Goal: Check status: Check status

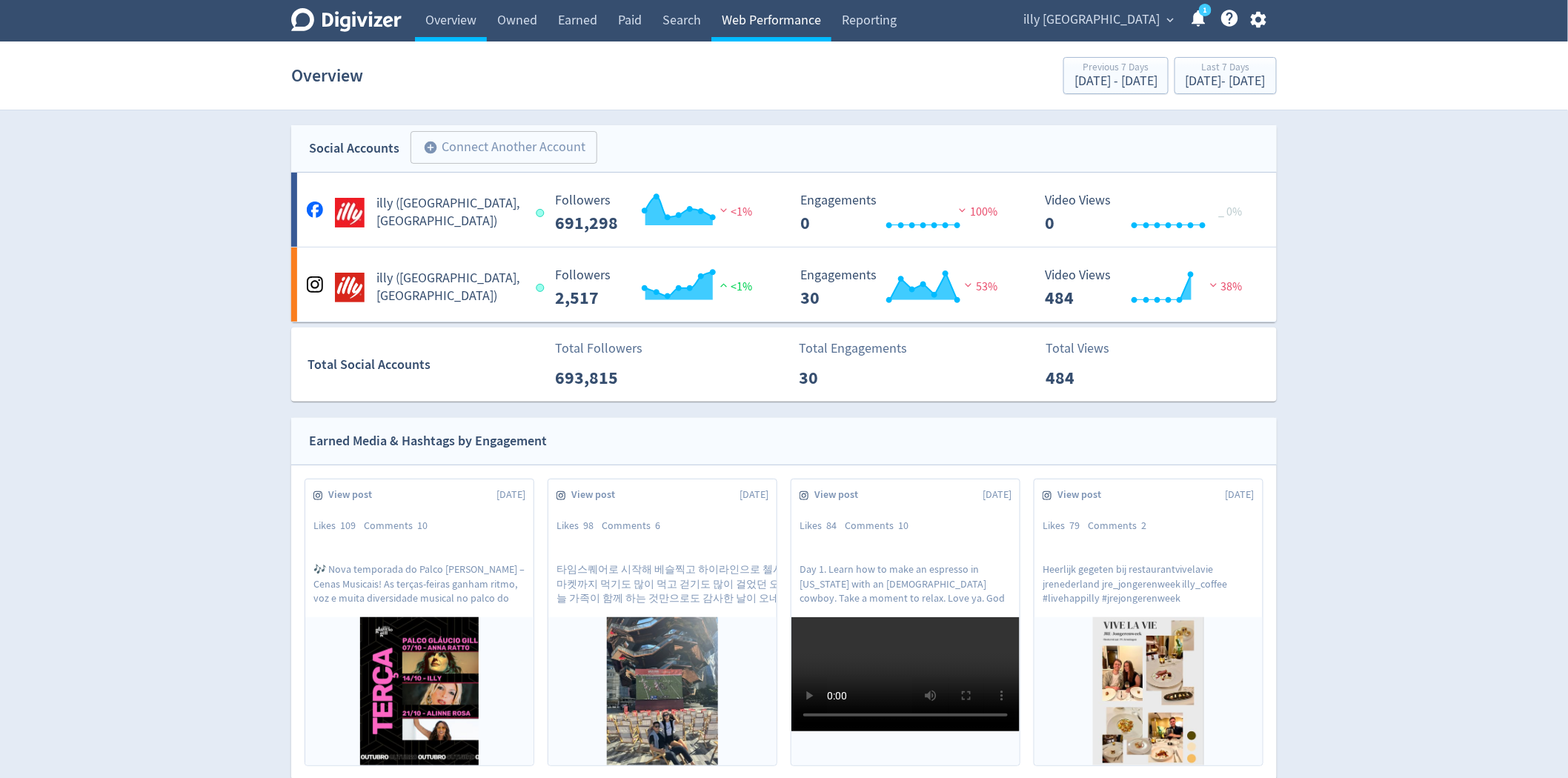
click at [760, 20] on link "Web Performance" at bounding box center [771, 21] width 120 height 42
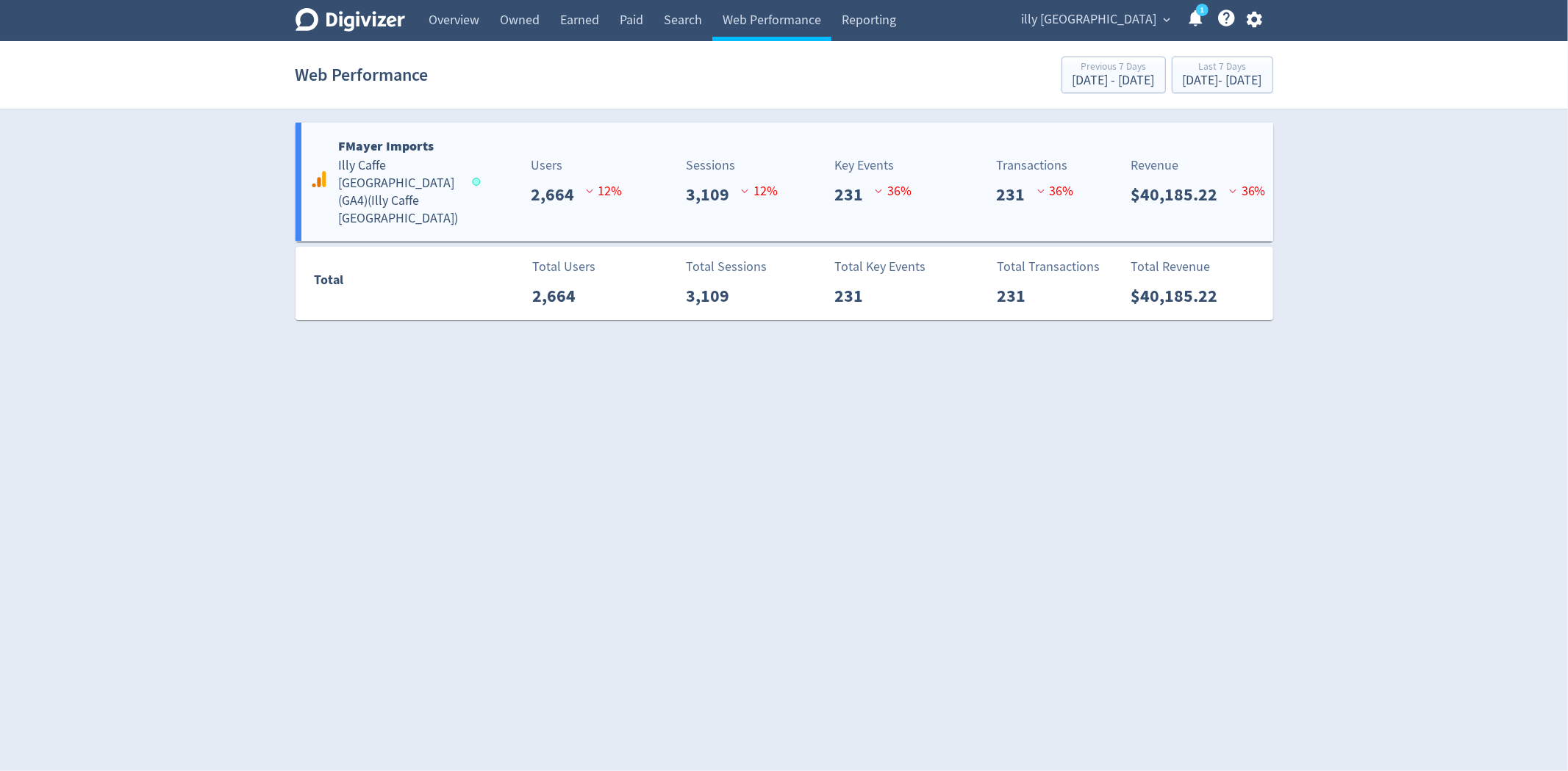
click at [857, 193] on p "231" at bounding box center [854, 195] width 40 height 26
click at [1072, 77] on div "[DATE] - [DATE]" at bounding box center [1113, 80] width 82 height 13
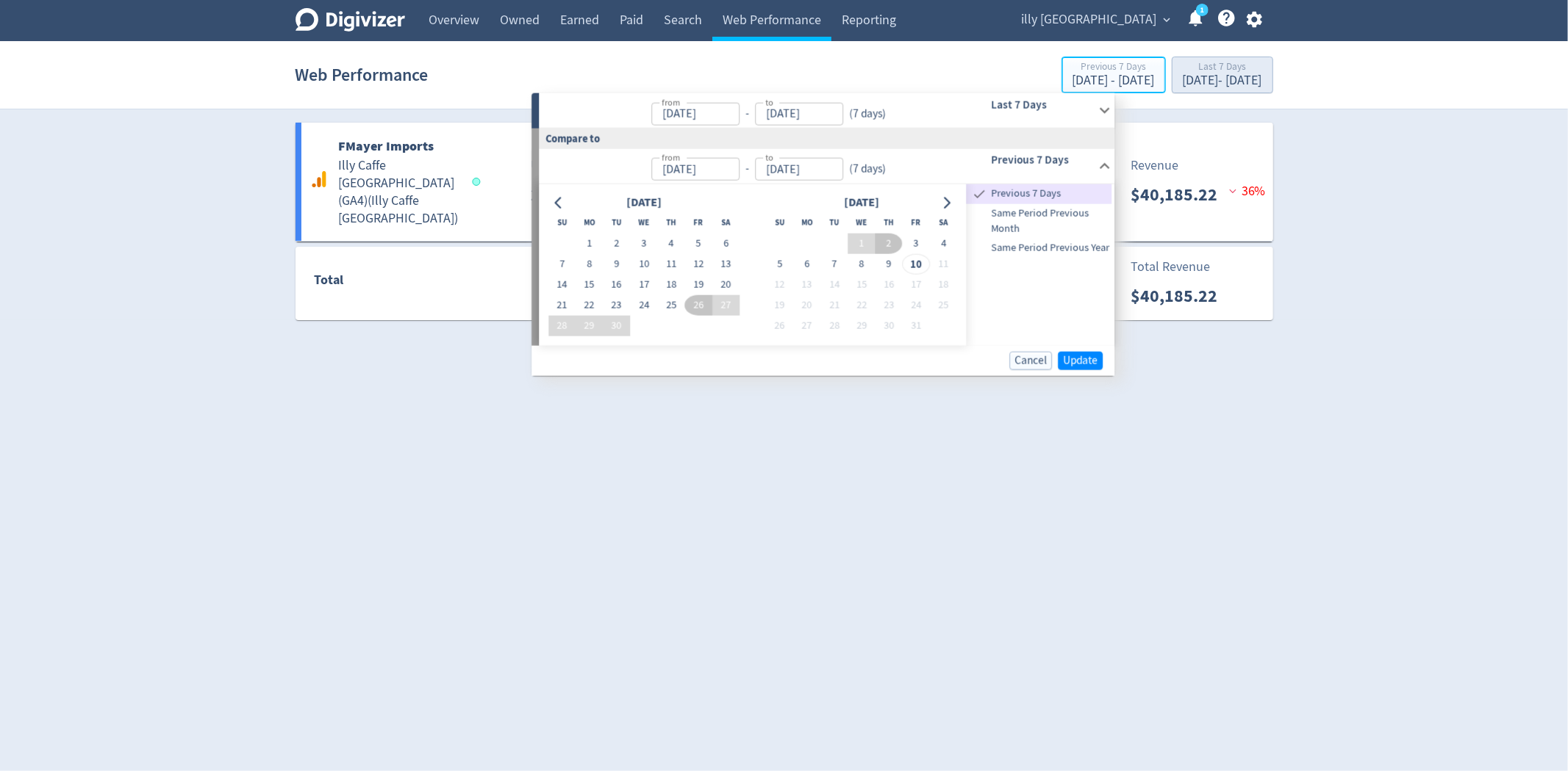
type input "[DATE]"
click at [1182, 77] on div "[DATE] - [DATE]" at bounding box center [1222, 80] width 80 height 13
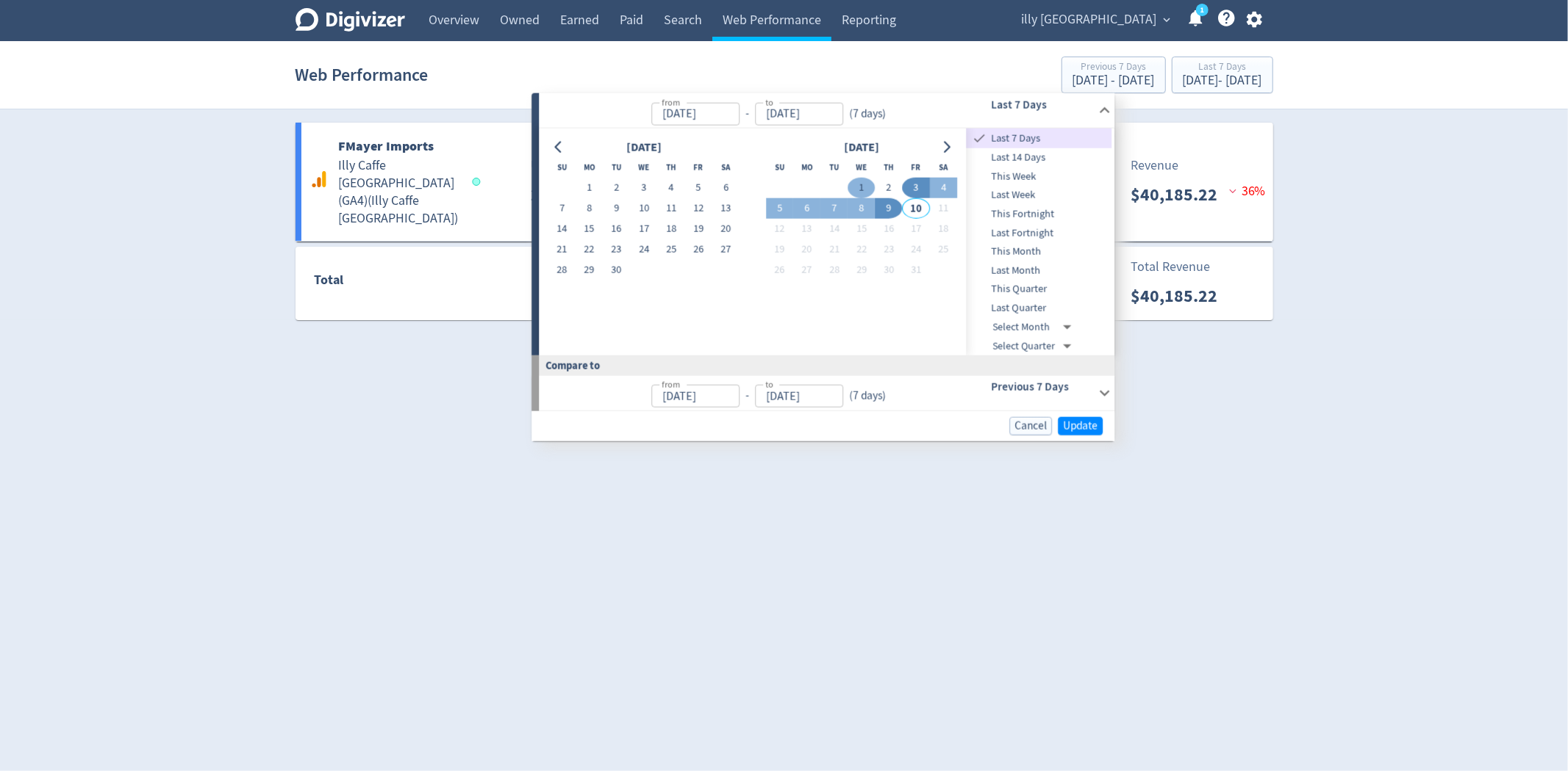
click at [861, 182] on button "1" at bounding box center [860, 188] width 27 height 21
type input "[DATE]"
click at [887, 203] on button "9" at bounding box center [888, 209] width 27 height 21
type input "[DATE]"
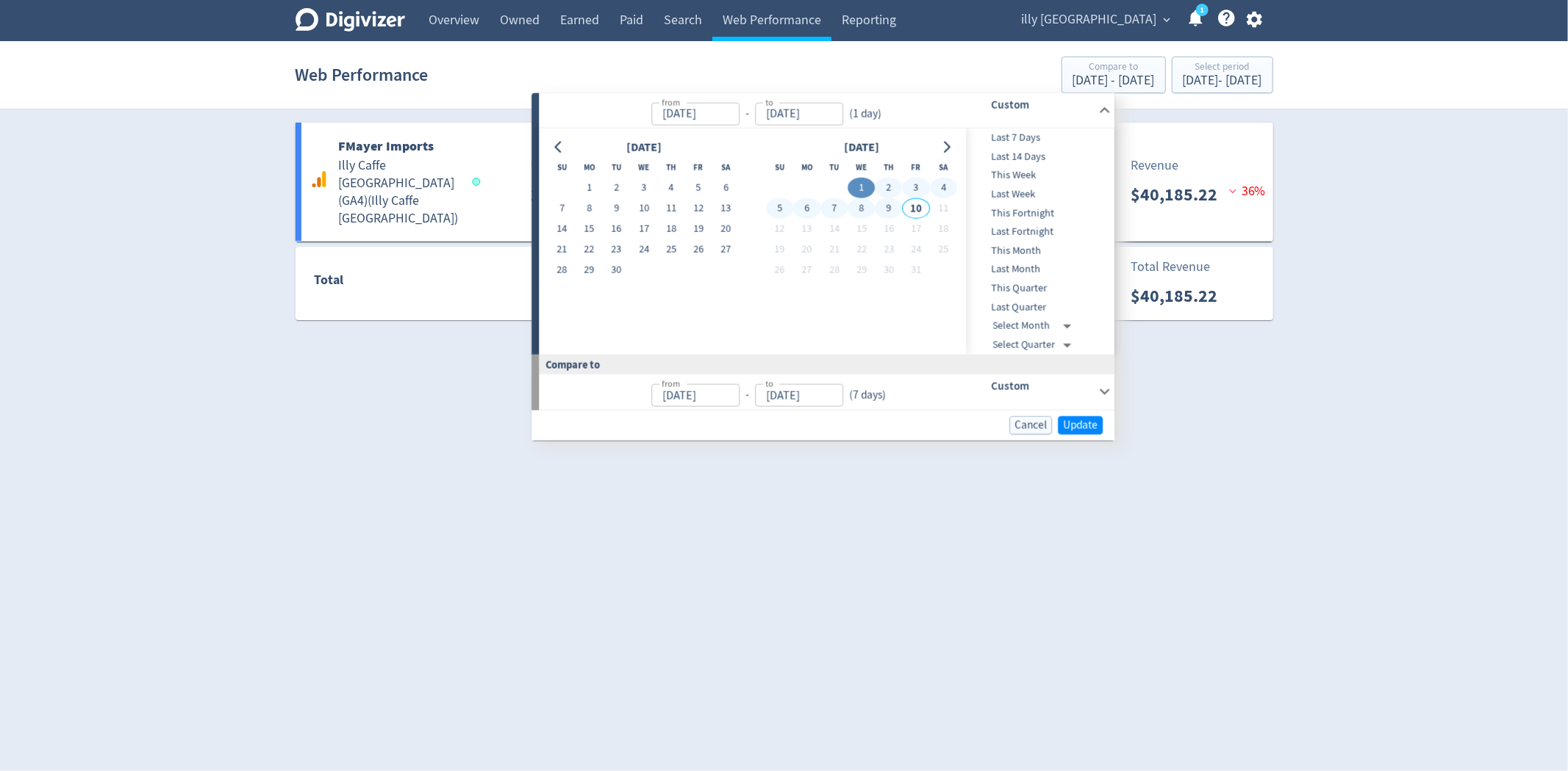
type input "[DATE]"
click at [1083, 422] on span "Update" at bounding box center [1079, 425] width 35 height 11
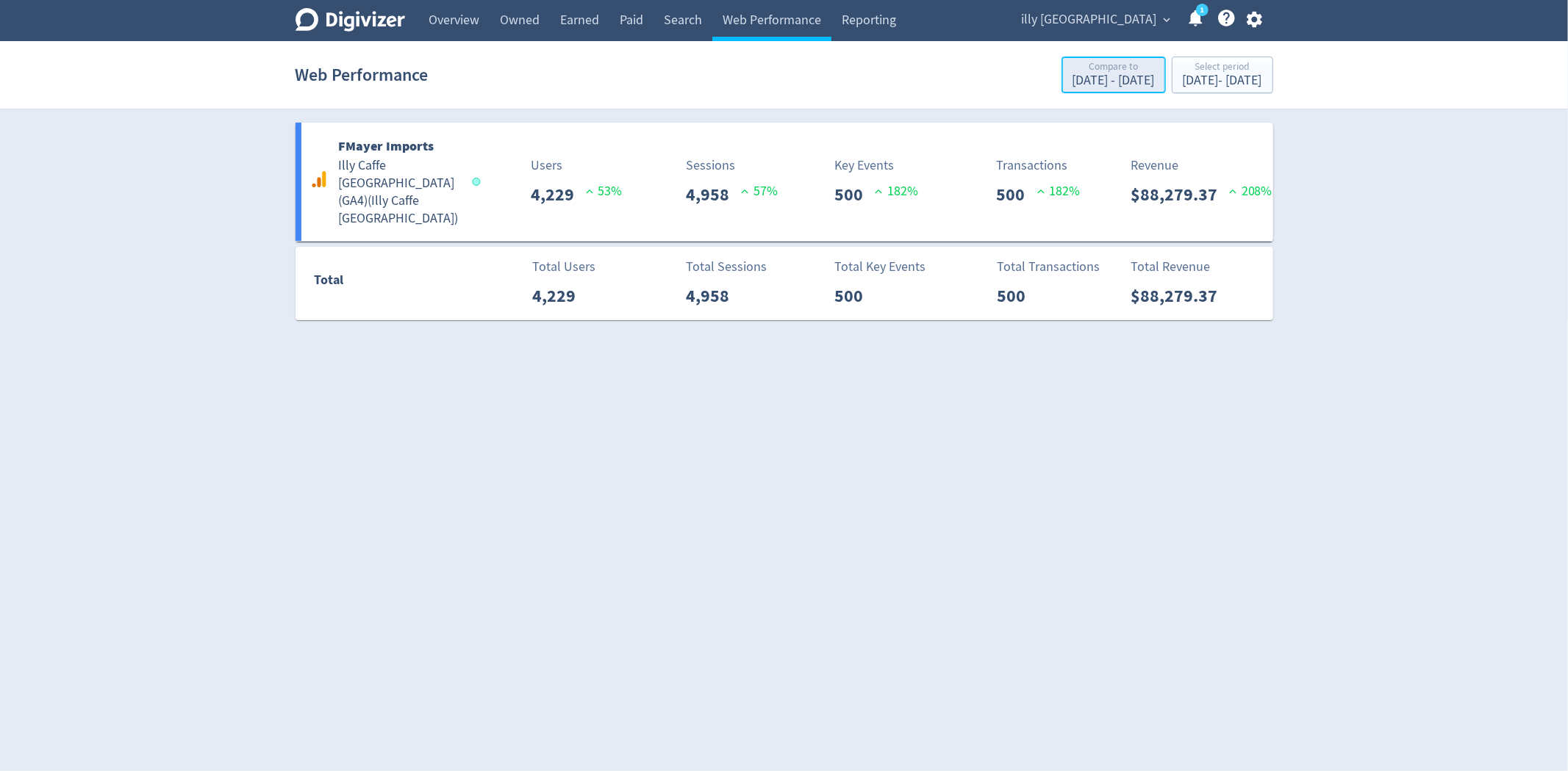
click at [1072, 64] on div "Compare to" at bounding box center [1113, 67] width 82 height 12
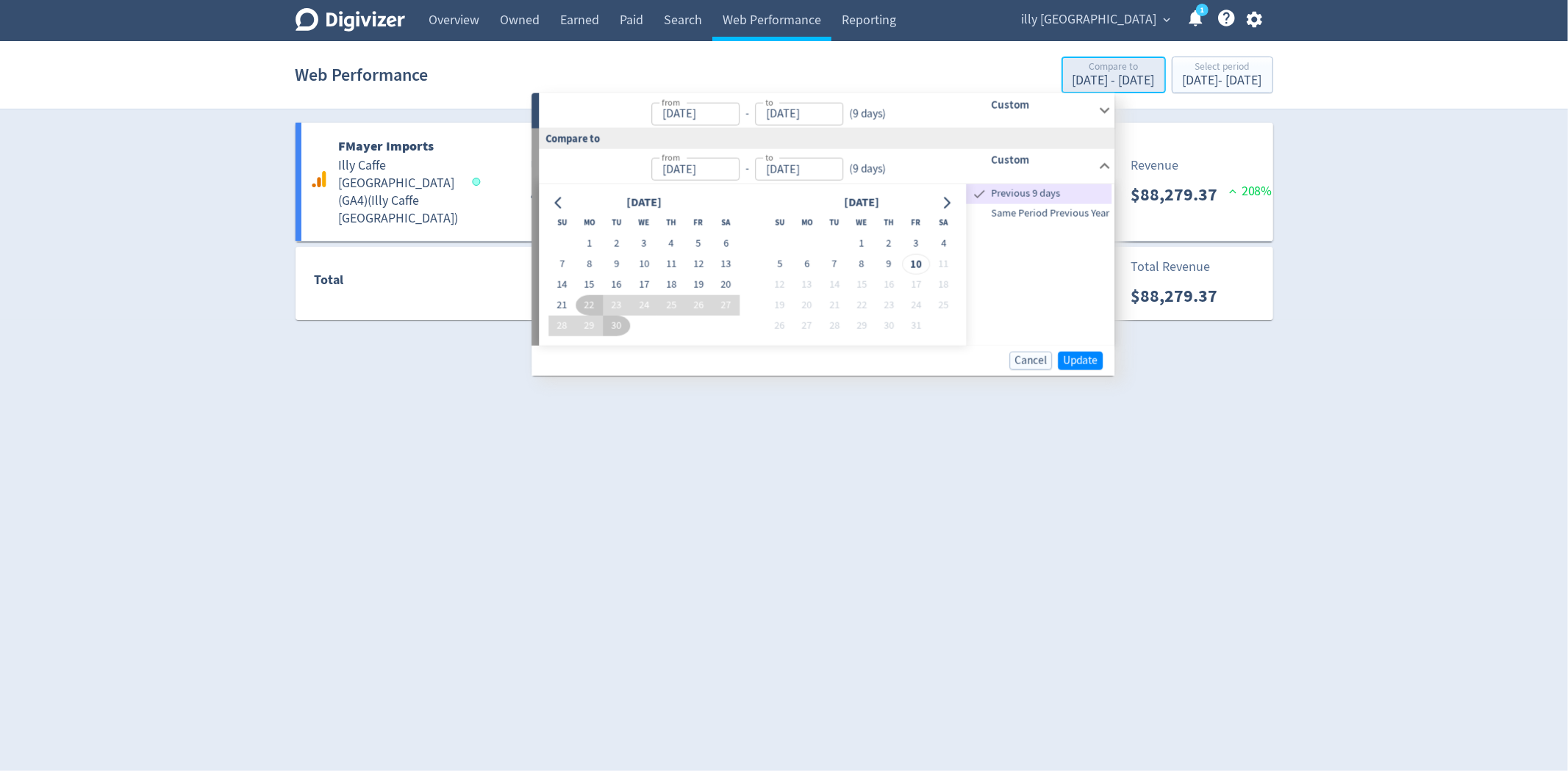
type input "[DATE]"
click at [1051, 217] on span "Same Period Previous Year" at bounding box center [1038, 212] width 145 height 16
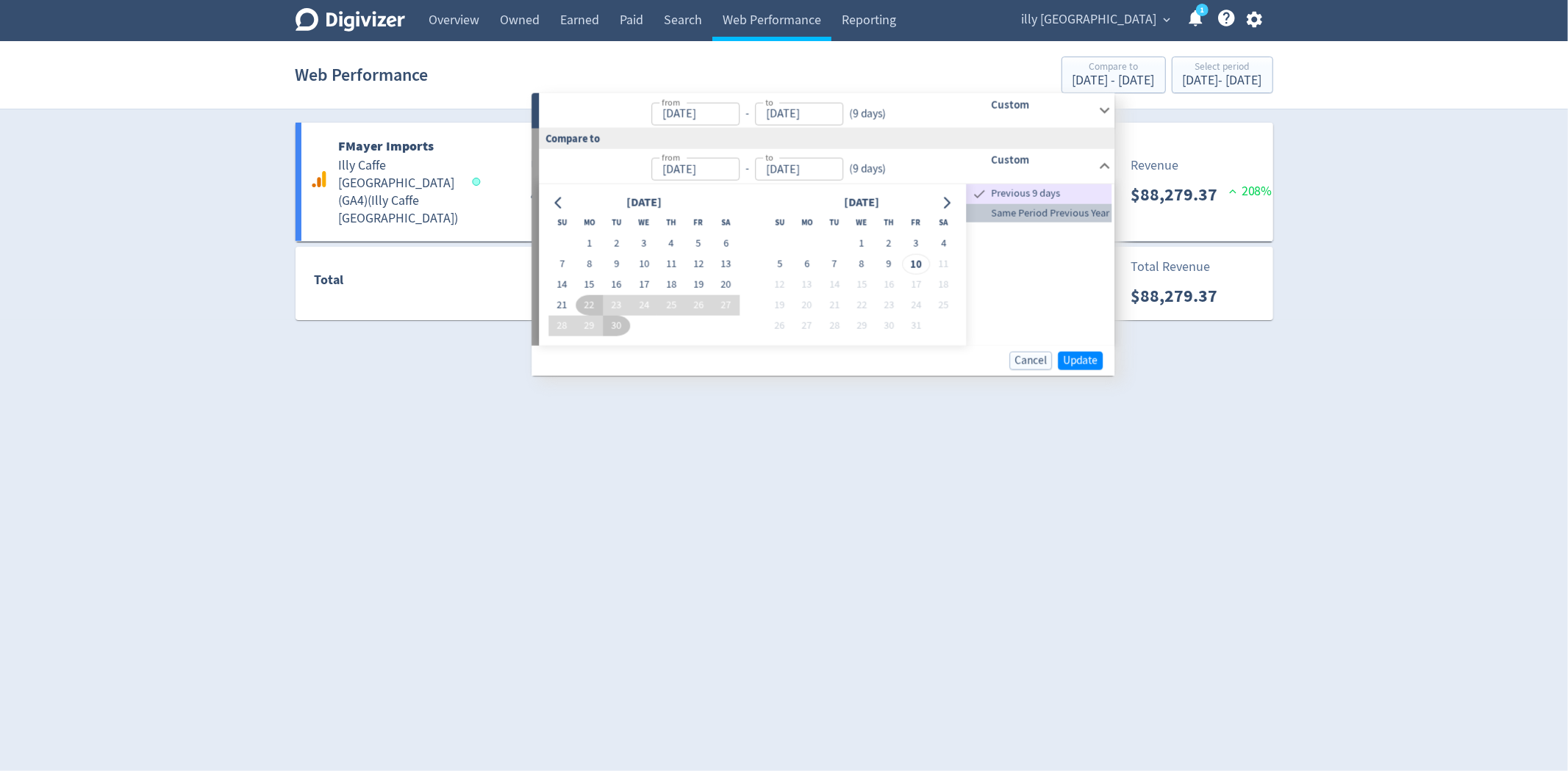
type input "[DATE]"
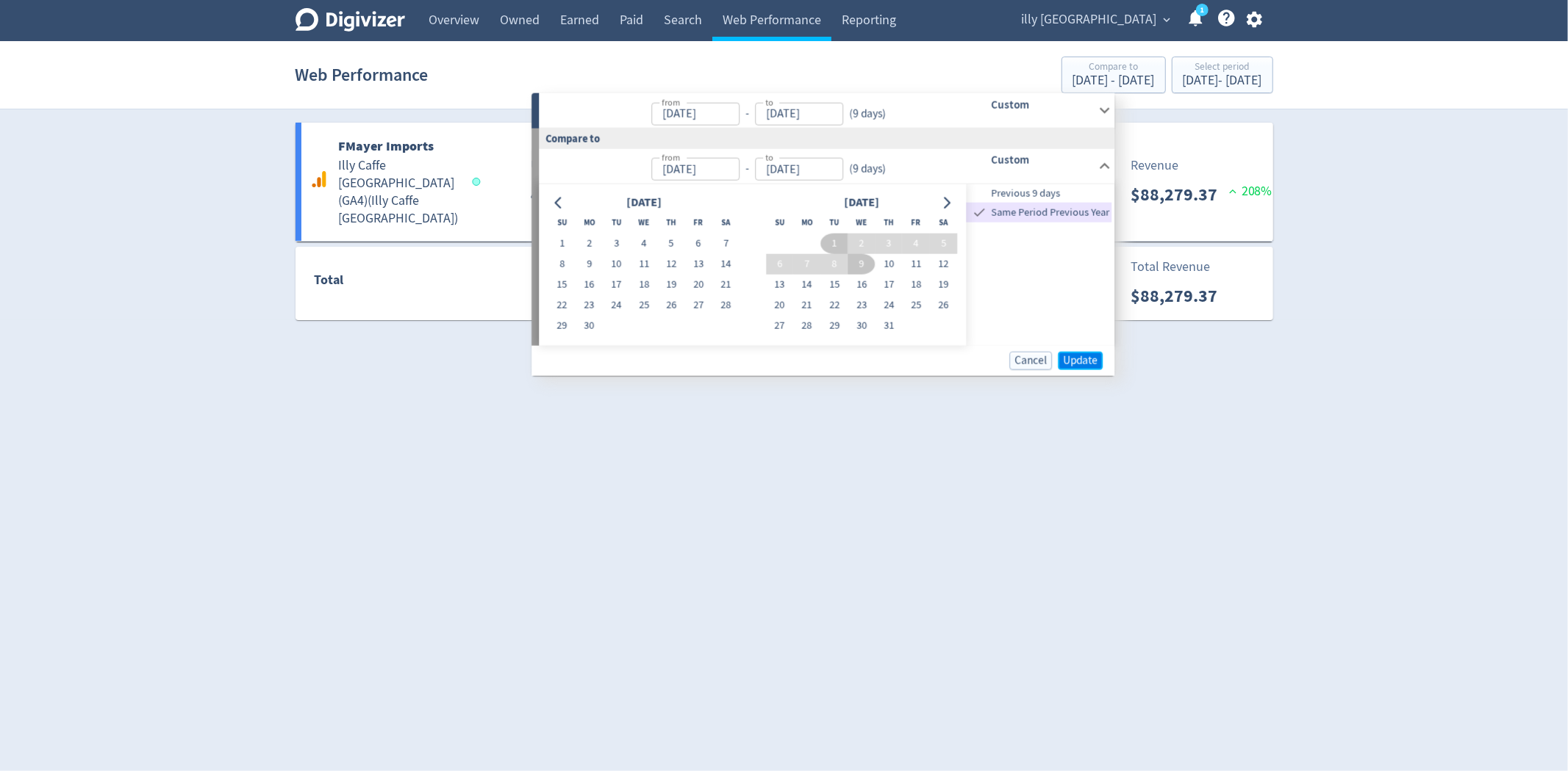
click at [1082, 355] on span "Update" at bounding box center [1079, 360] width 35 height 11
